Goal: Check status: Check status

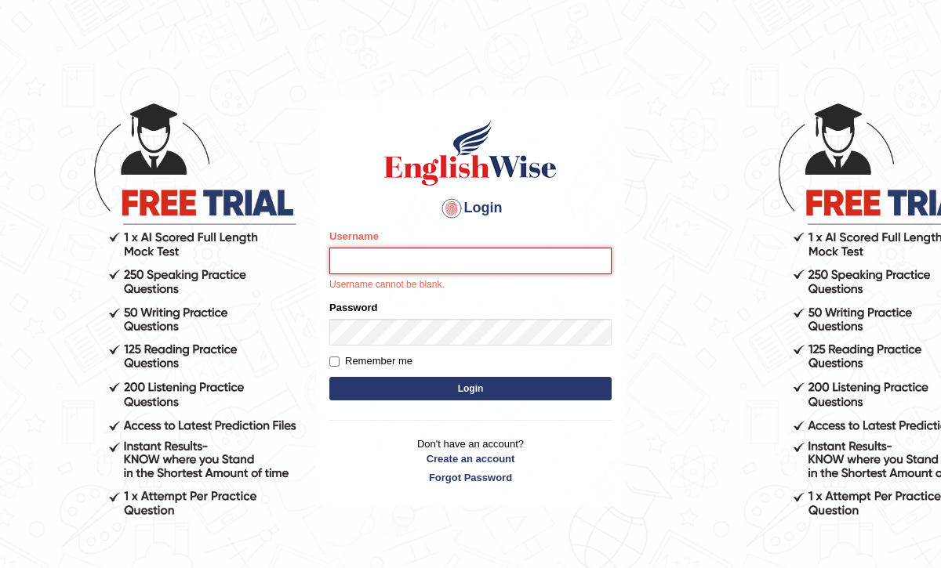
type input "frozan_parramatta"
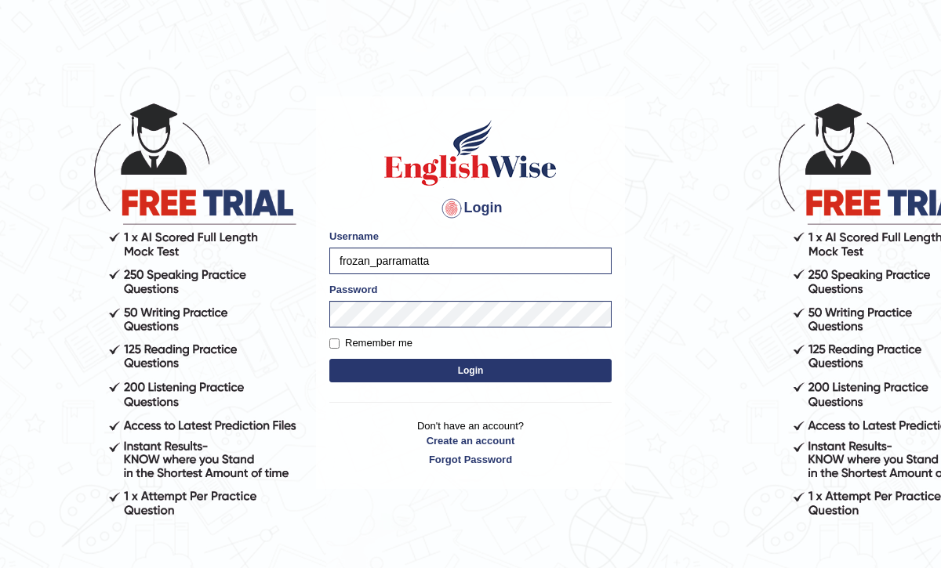
click at [456, 376] on button "Login" at bounding box center [470, 371] width 282 height 24
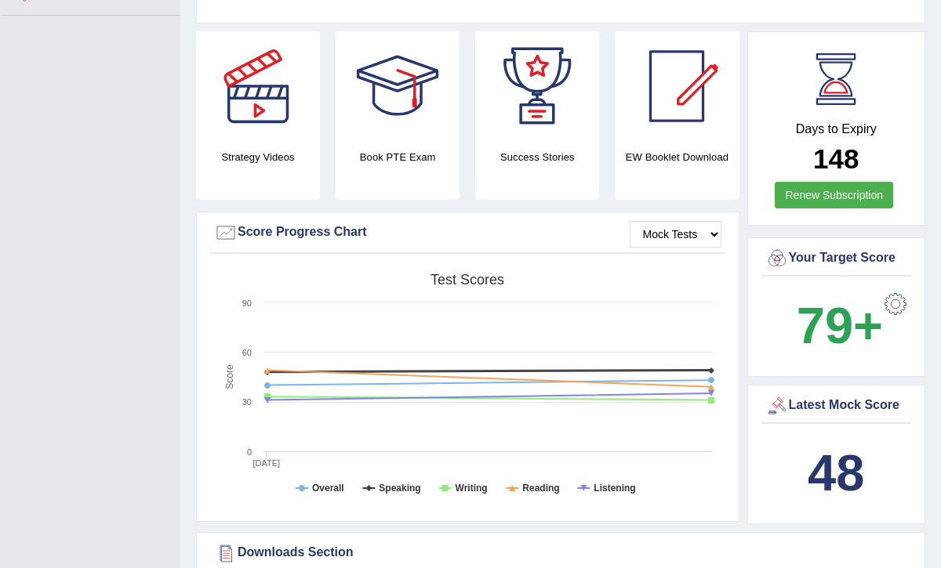
scroll to position [376, 0]
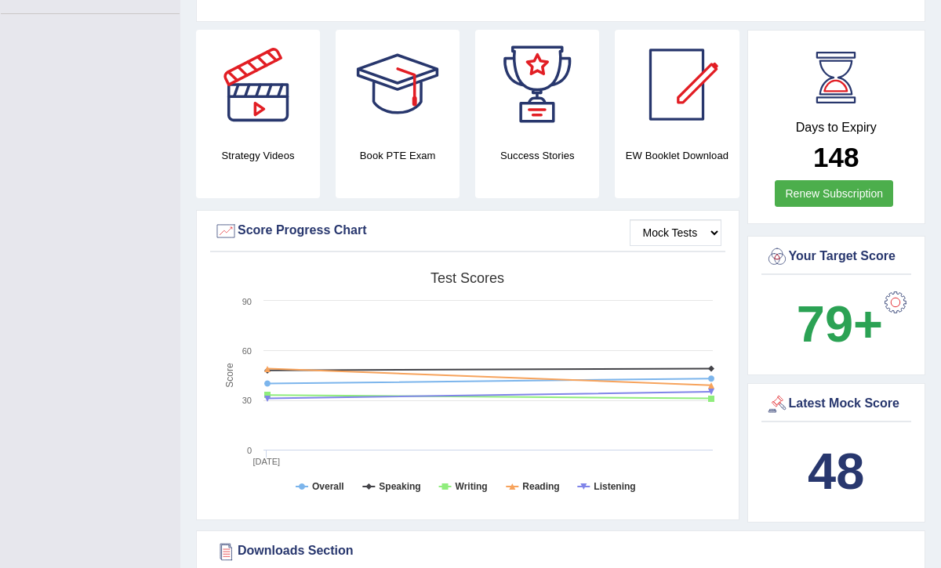
click at [840, 455] on b "48" at bounding box center [835, 471] width 56 height 57
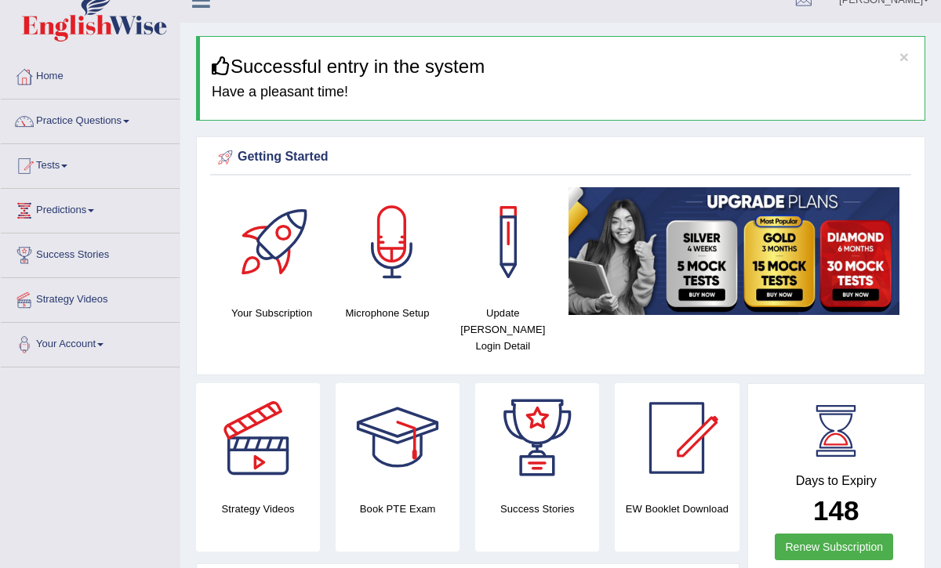
scroll to position [0, 0]
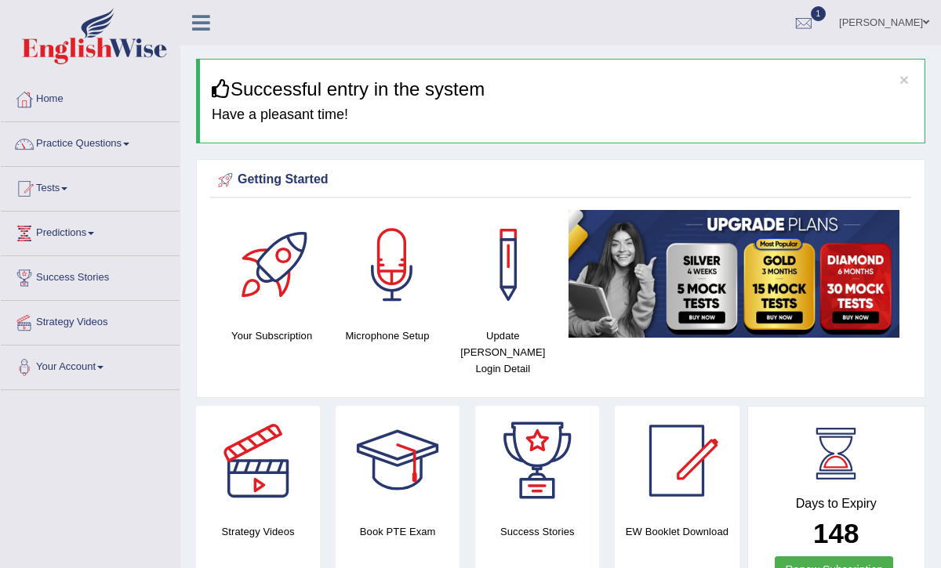
click at [87, 188] on link "Tests" at bounding box center [90, 186] width 179 height 39
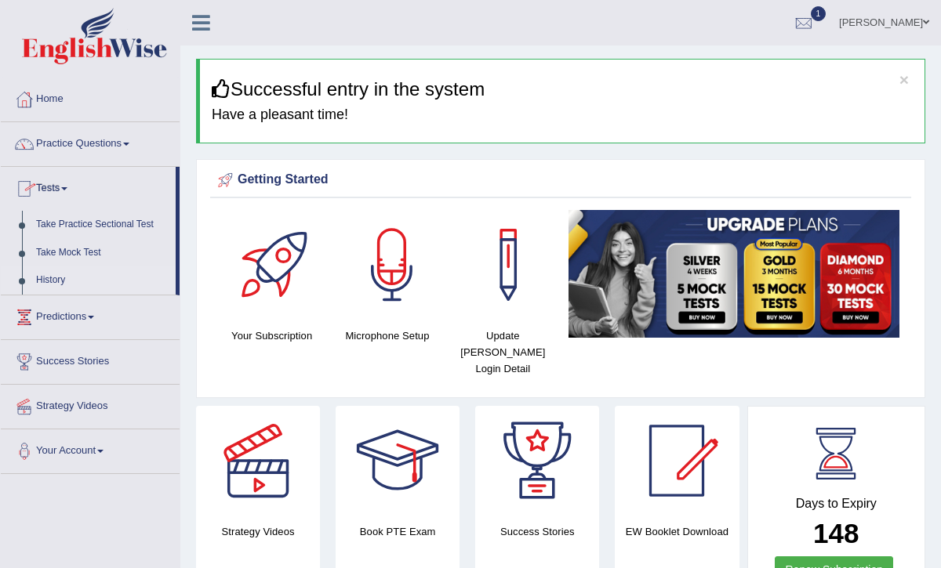
click at [55, 280] on link "History" at bounding box center [102, 281] width 147 height 28
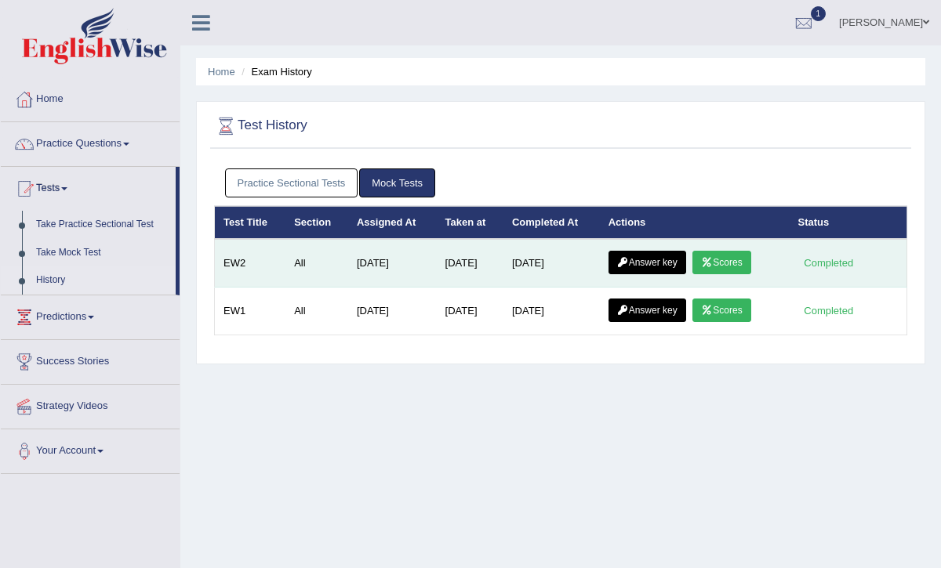
click at [655, 263] on link "Answer key" at bounding box center [647, 263] width 78 height 24
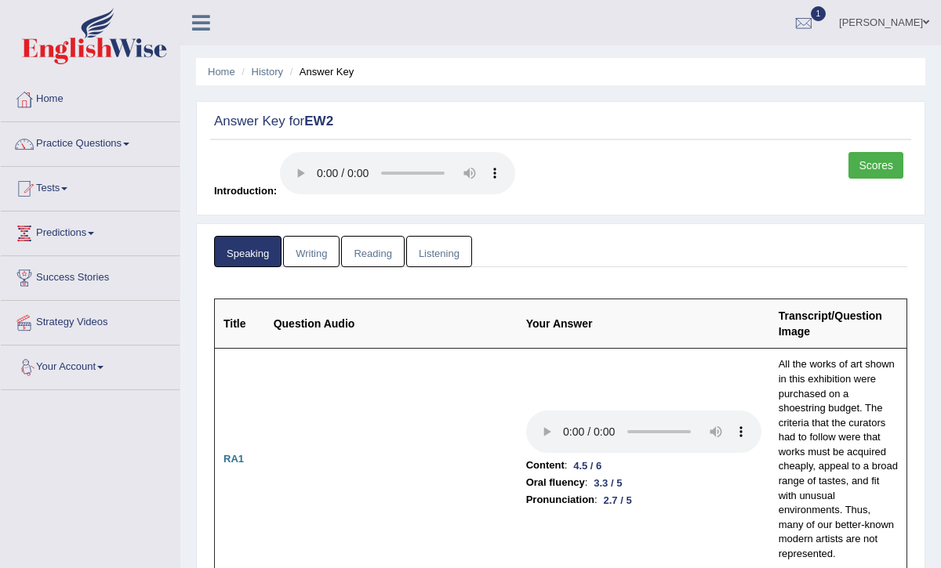
click at [309, 240] on link "Writing" at bounding box center [311, 252] width 56 height 32
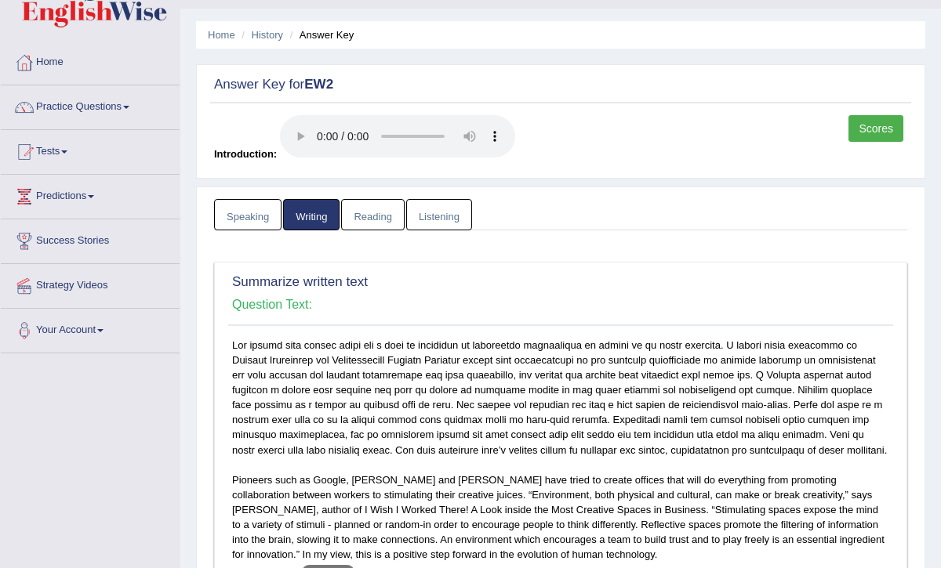
scroll to position [14, 0]
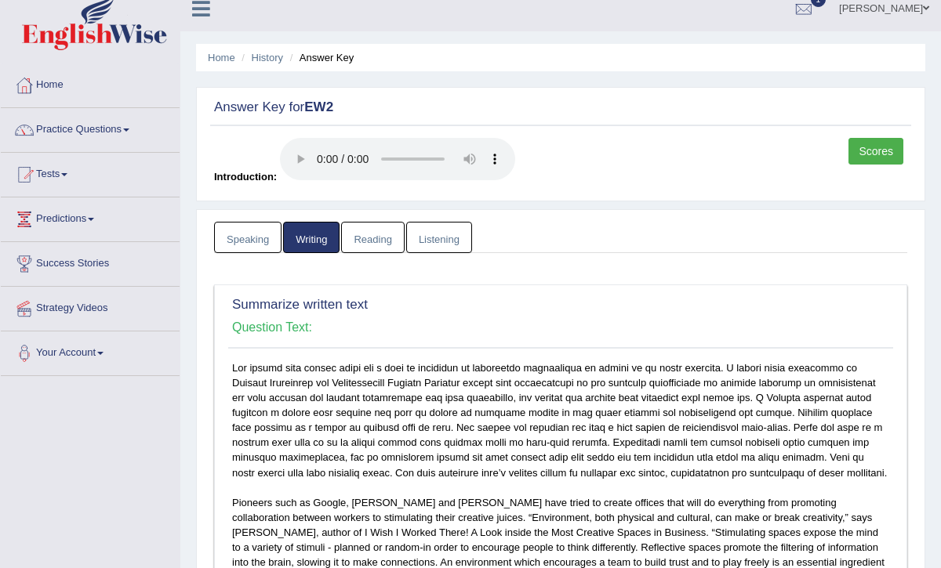
click at [365, 240] on link "Reading" at bounding box center [372, 238] width 63 height 32
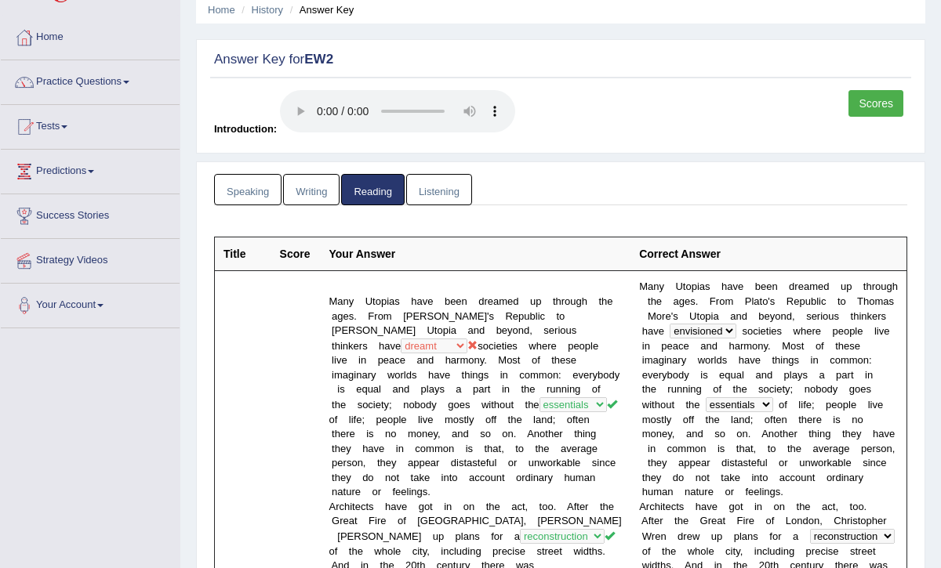
scroll to position [45, 0]
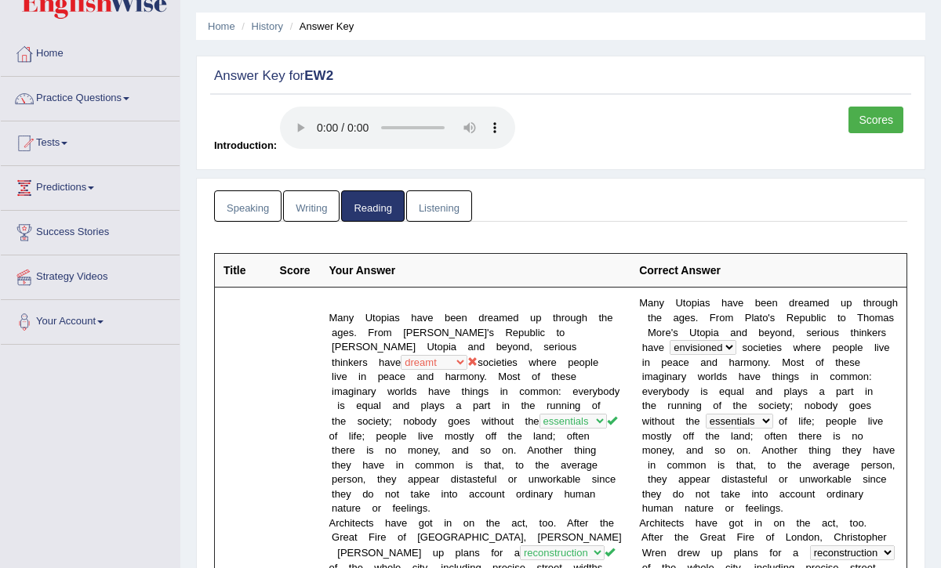
click at [444, 209] on link "Listening" at bounding box center [439, 206] width 66 height 32
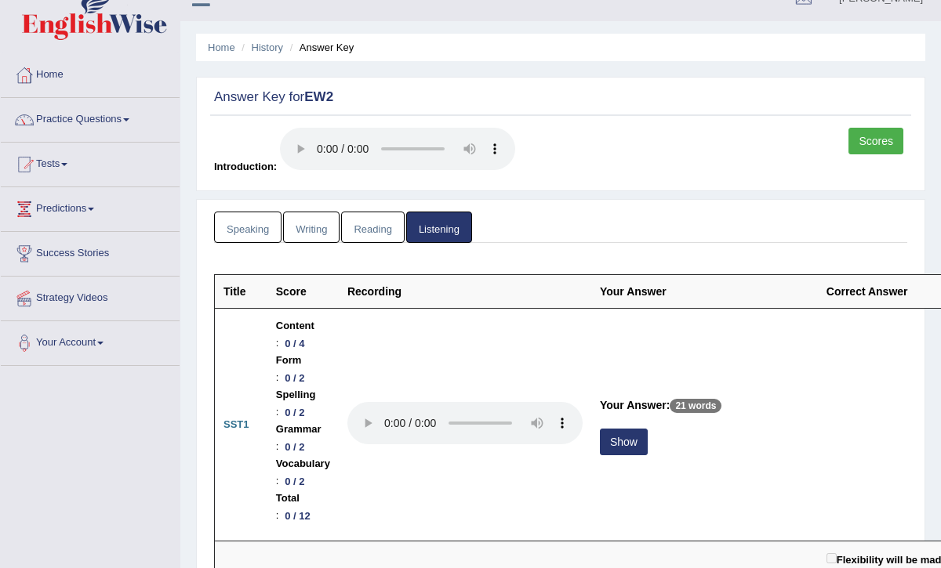
scroll to position [8, 0]
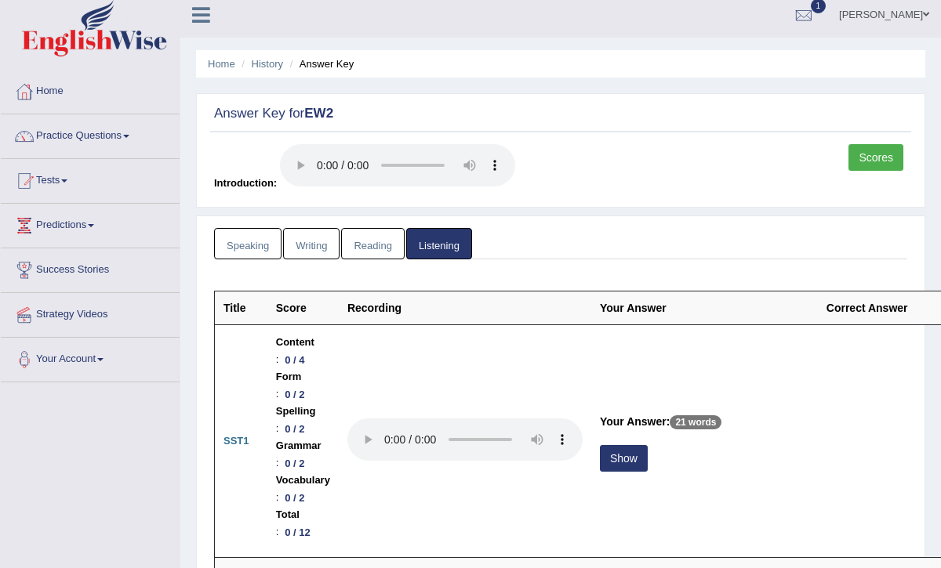
click at [865, 147] on link "Scores" at bounding box center [875, 157] width 55 height 27
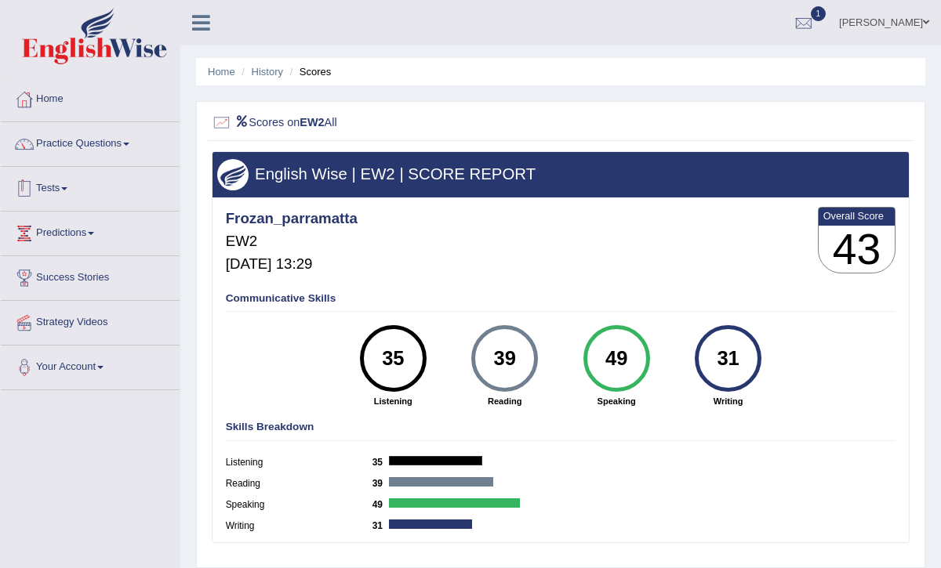
scroll to position [1, 0]
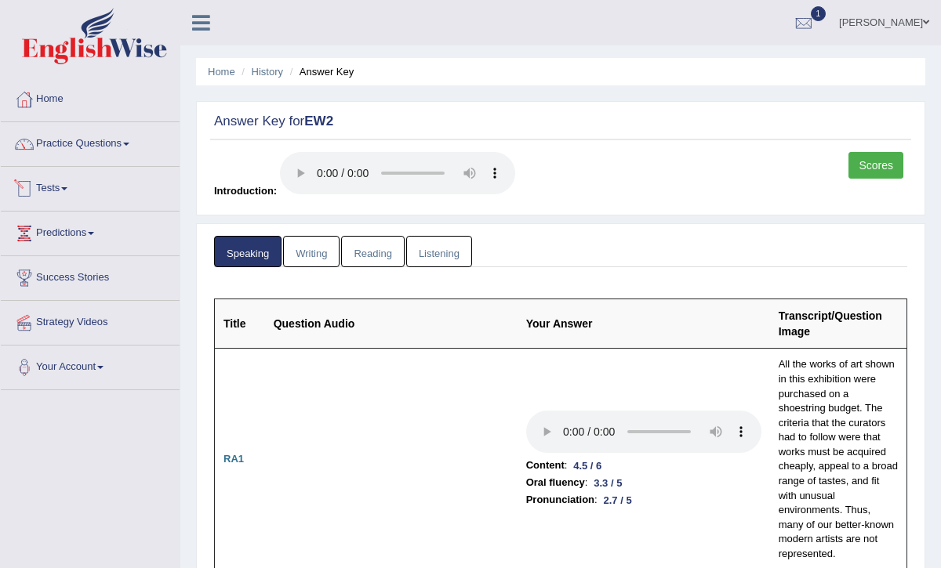
click at [72, 184] on link "Tests" at bounding box center [90, 186] width 179 height 39
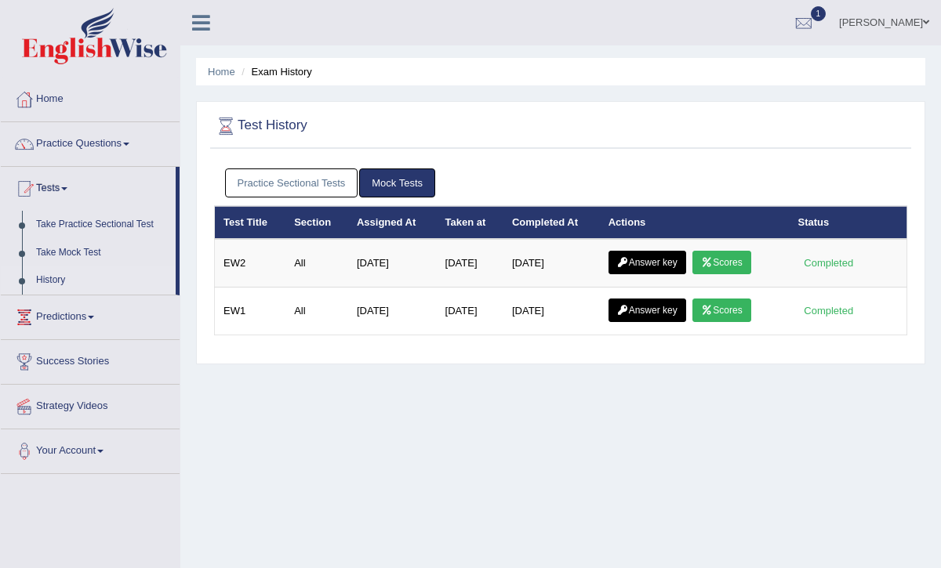
click at [822, 13] on span "1" at bounding box center [819, 13] width 16 height 15
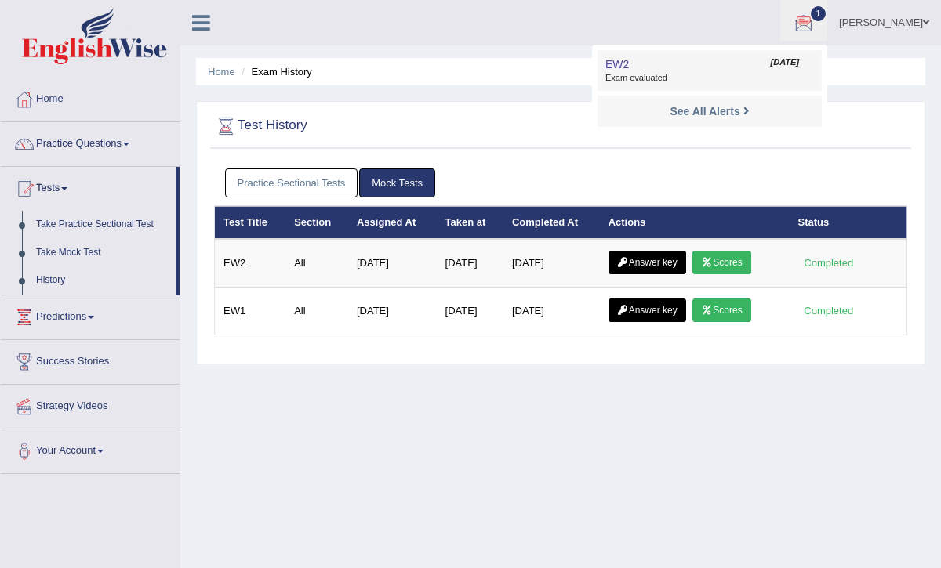
click at [665, 79] on span "Exam evaluated" at bounding box center [709, 78] width 209 height 13
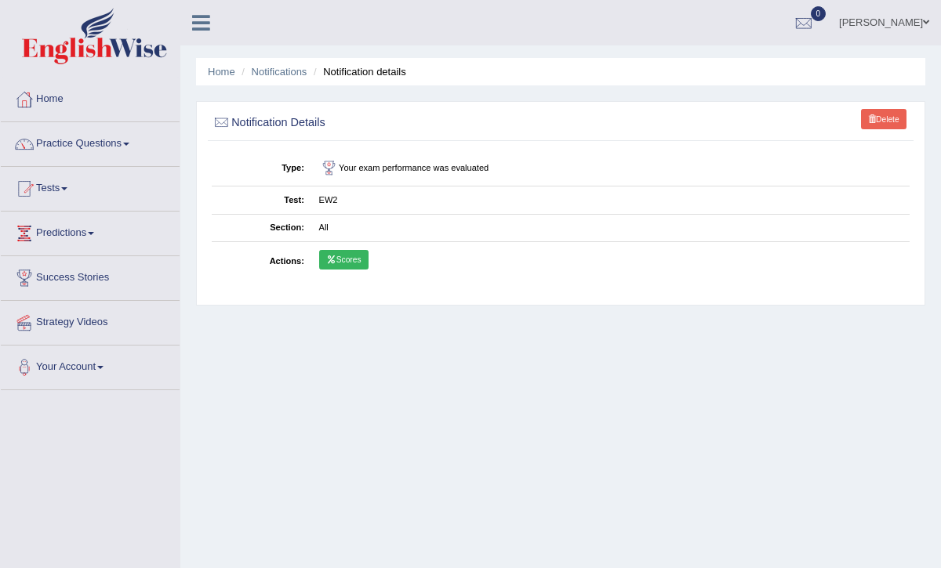
click at [345, 259] on link "Scores" at bounding box center [343, 260] width 49 height 20
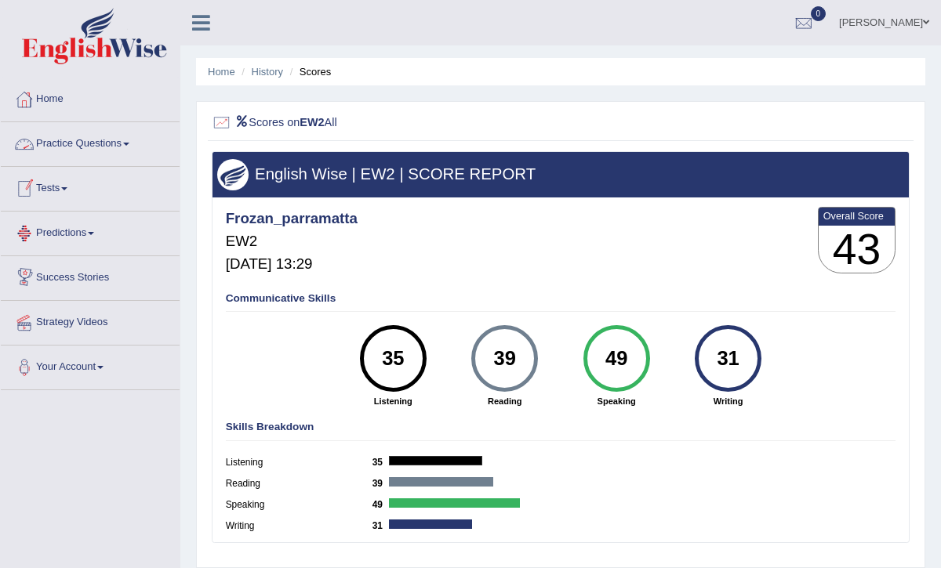
click at [85, 214] on link "Predictions" at bounding box center [90, 231] width 179 height 39
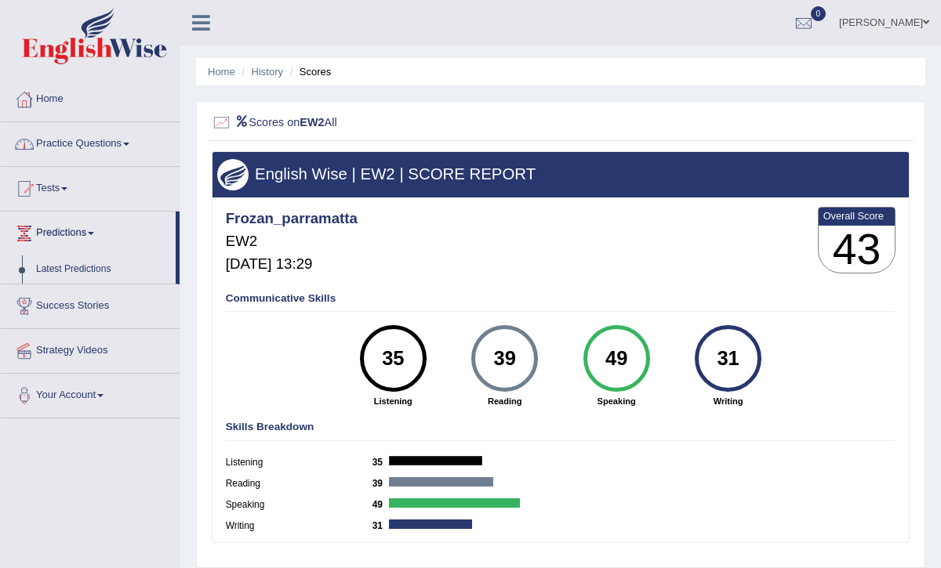
click at [108, 154] on link "Practice Questions" at bounding box center [90, 141] width 179 height 39
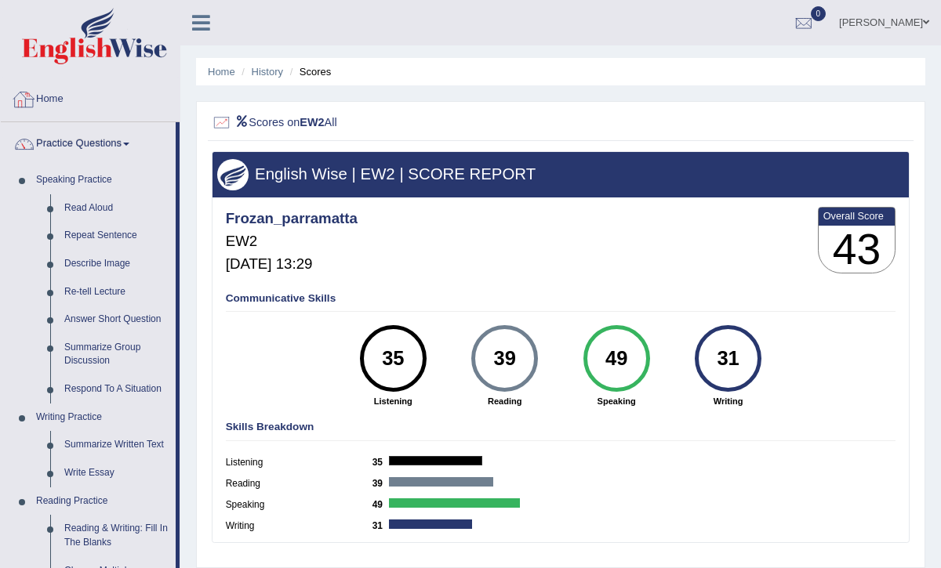
click at [49, 103] on link "Home" at bounding box center [90, 97] width 179 height 39
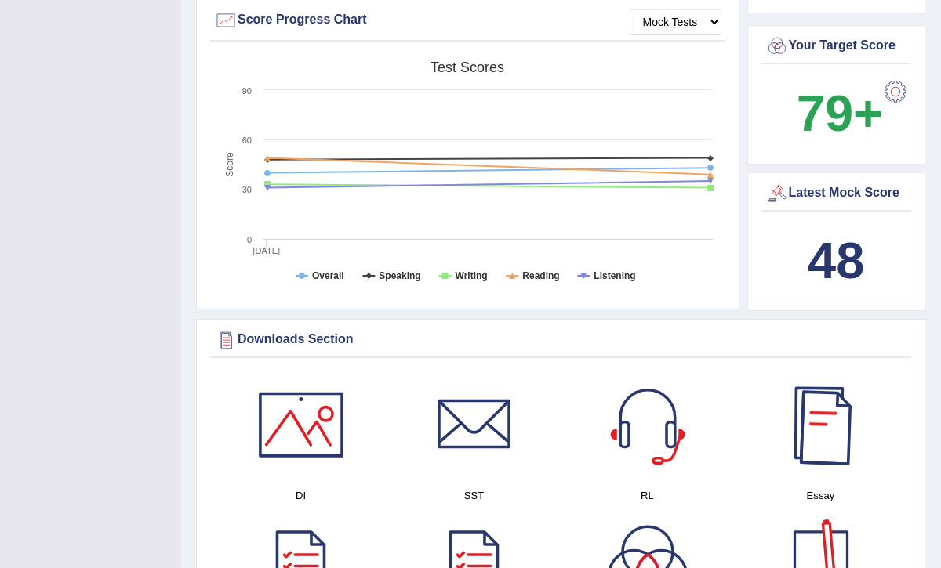
scroll to position [470, 0]
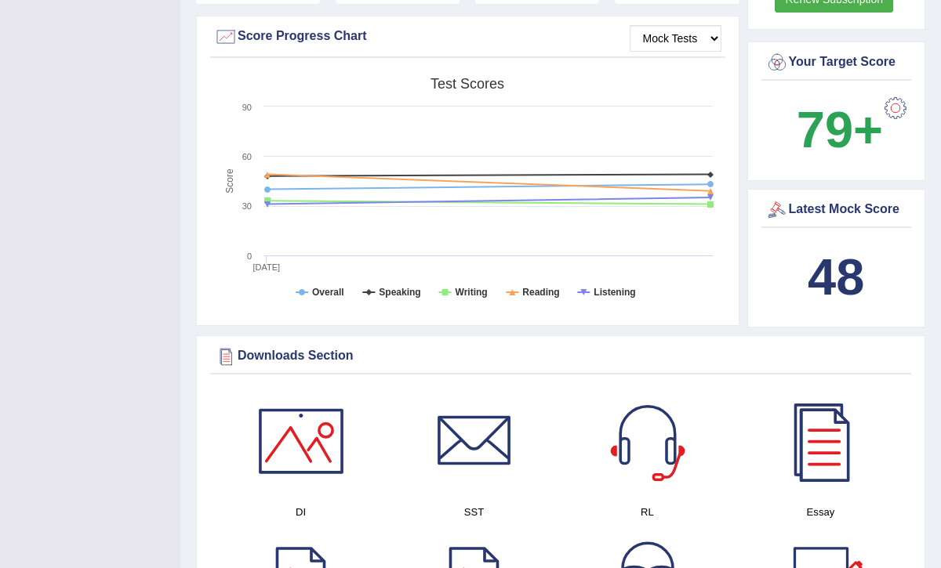
click at [775, 198] on div at bounding box center [777, 210] width 24 height 24
